Goal: Download file/media

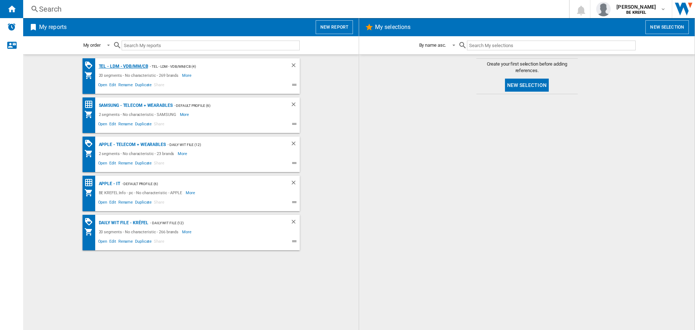
click at [114, 65] on div "TEL - LDM - VDB/MM/CB" at bounding box center [122, 66] width 51 height 9
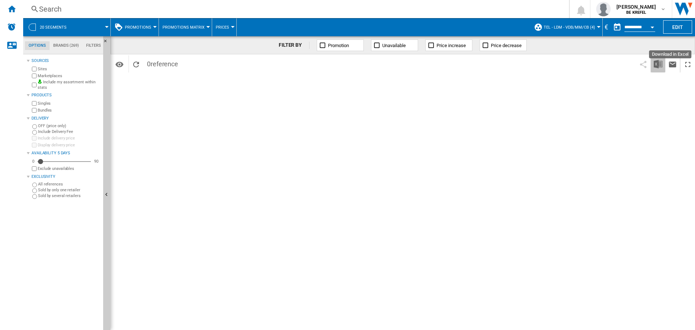
click at [658, 65] on img "Download in Excel" at bounding box center [658, 64] width 9 height 9
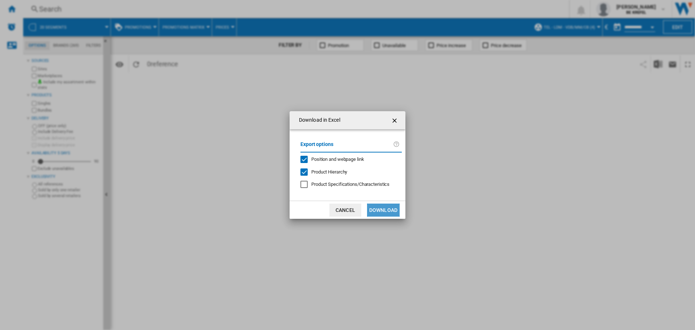
click at [381, 211] on button "Download" at bounding box center [383, 210] width 33 height 13
